Goal: Check status: Check status

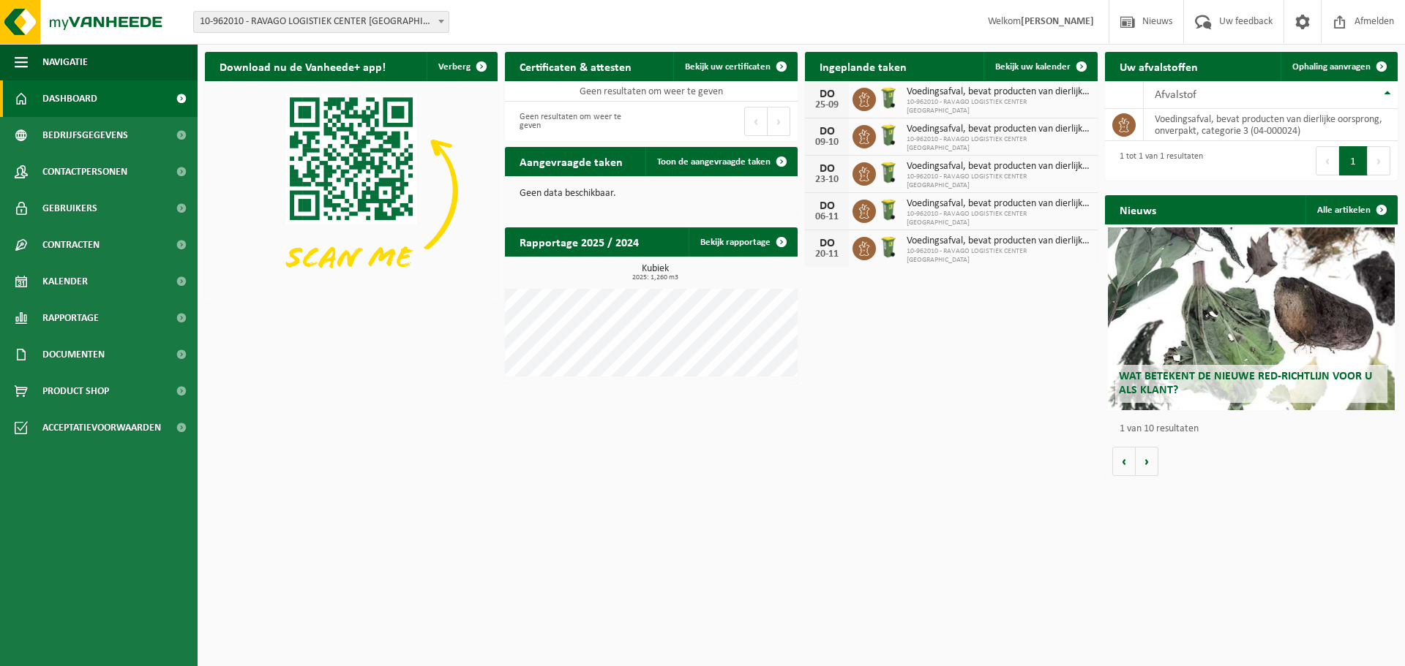
drag, startPoint x: 1004, startPoint y: 60, endPoint x: 922, endPoint y: 334, distance: 285.8
click at [1004, 60] on link "Bekijk uw kalender" at bounding box center [1039, 66] width 113 height 29
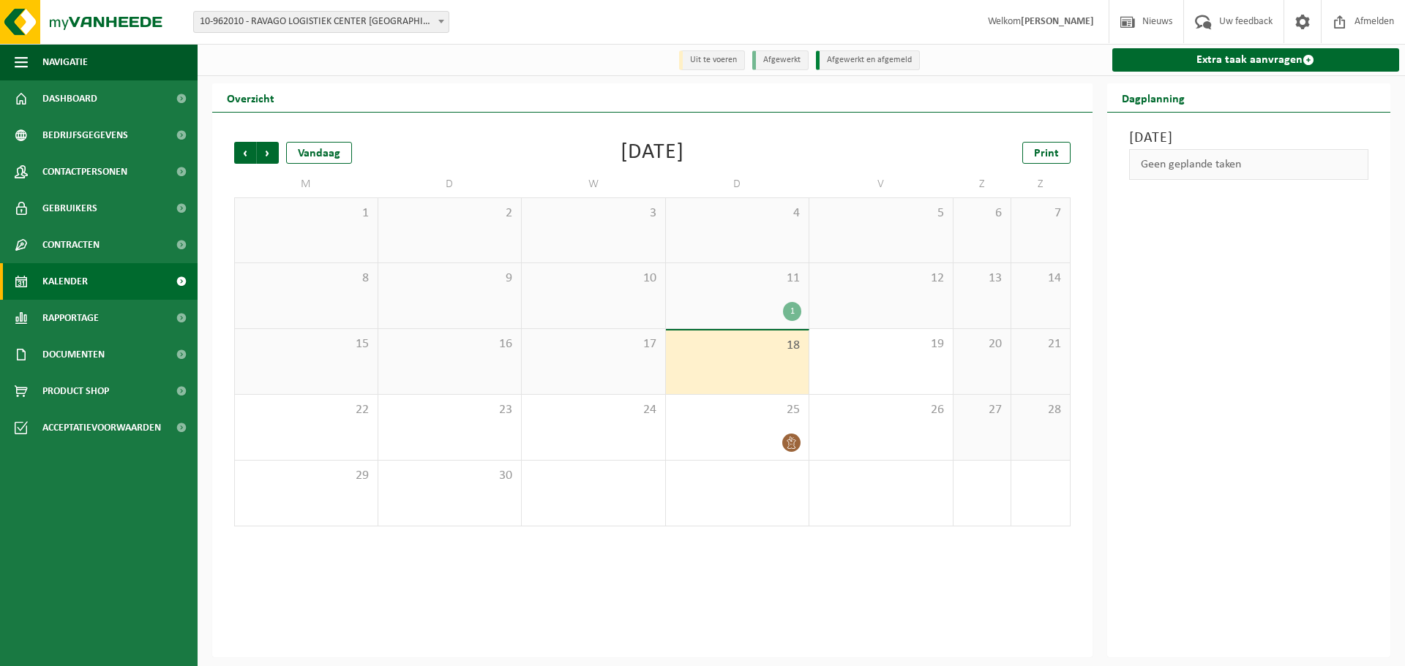
click at [791, 315] on div "1" at bounding box center [792, 311] width 18 height 19
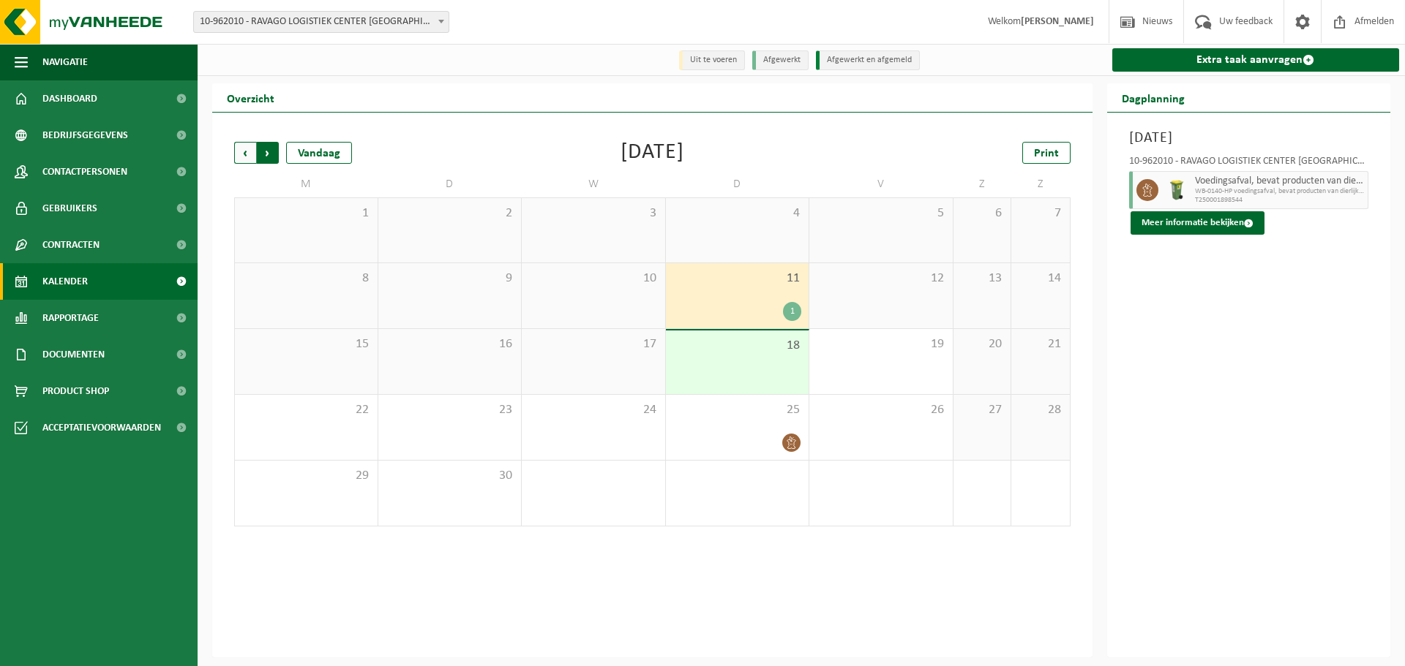
click at [254, 152] on span "Vorige" at bounding box center [245, 153] width 22 height 22
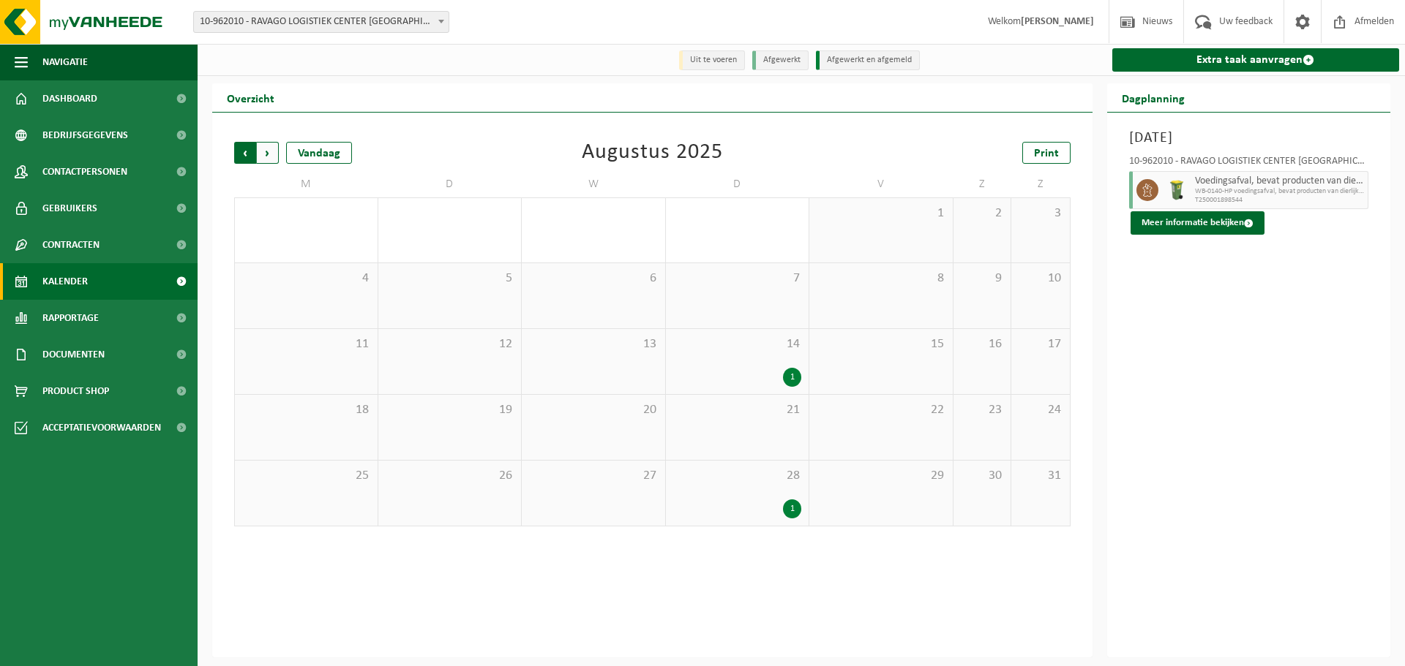
click at [263, 154] on span "Volgende" at bounding box center [268, 153] width 22 height 22
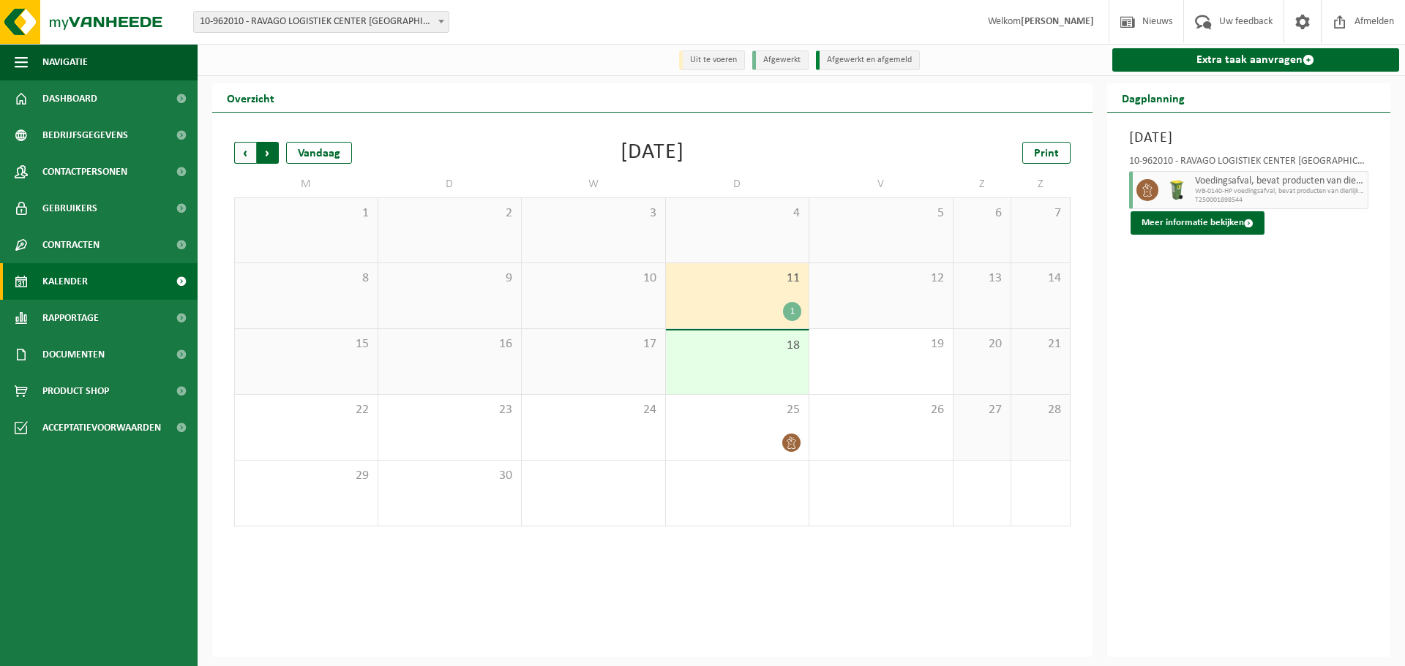
click at [248, 153] on span "Vorige" at bounding box center [245, 153] width 22 height 22
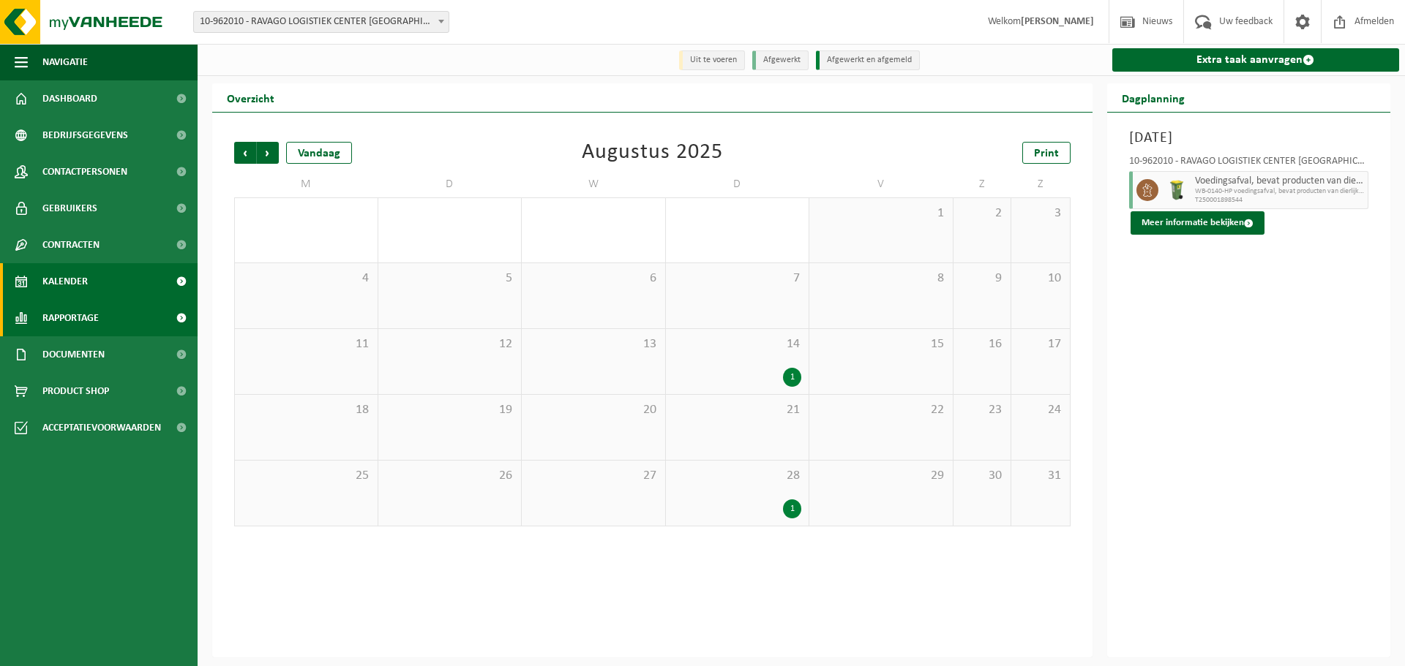
click at [112, 312] on link "Rapportage" at bounding box center [99, 318] width 198 height 37
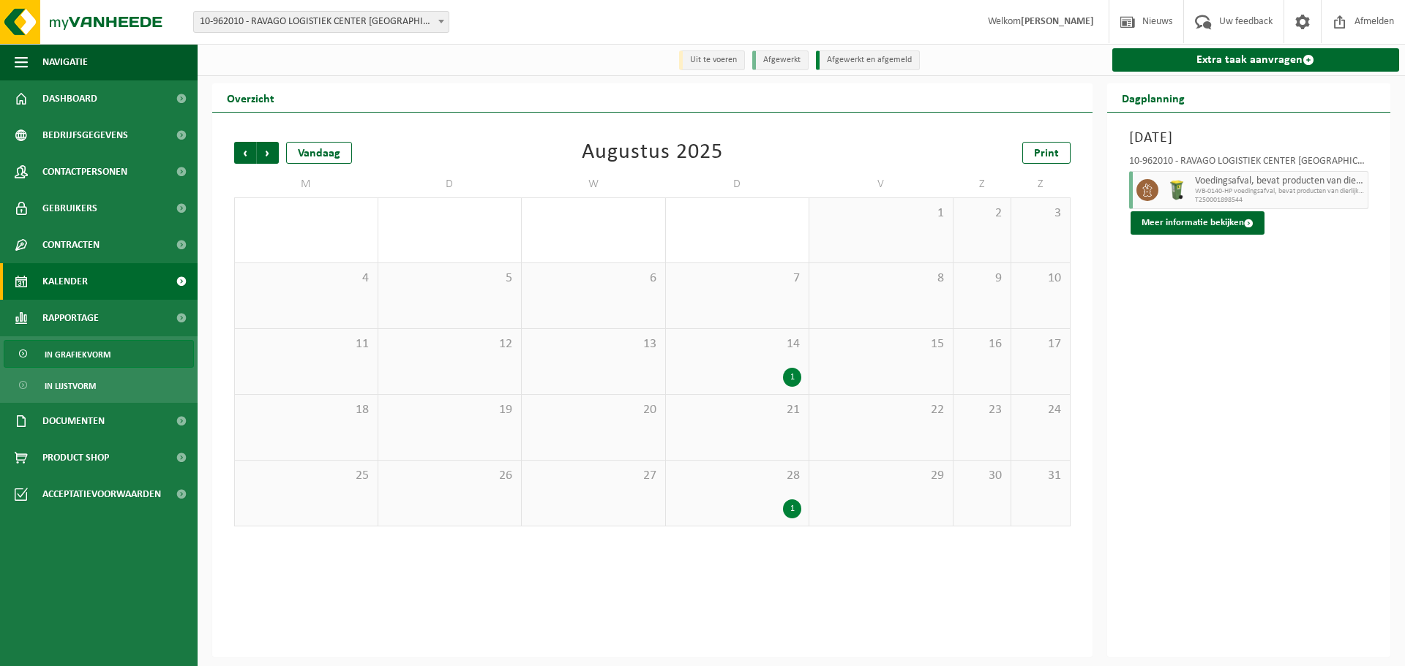
click at [93, 351] on span "In grafiekvorm" at bounding box center [78, 355] width 66 height 28
